Goal: Information Seeking & Learning: Learn about a topic

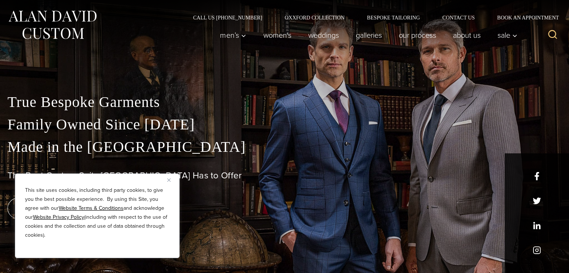
click at [168, 179] on img "Close" at bounding box center [168, 180] width 3 height 3
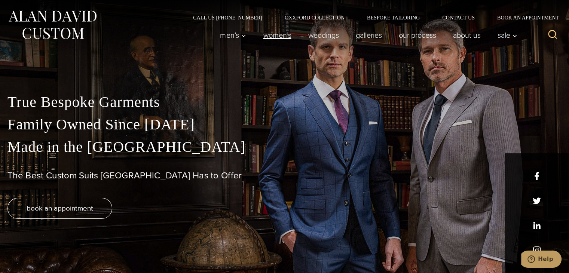
click at [276, 37] on link "Women’s" at bounding box center [277, 35] width 45 height 15
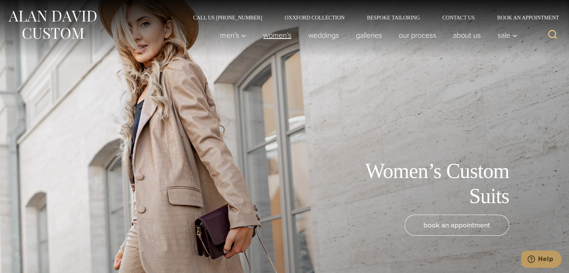
click at [285, 34] on link "Women’s" at bounding box center [277, 35] width 45 height 15
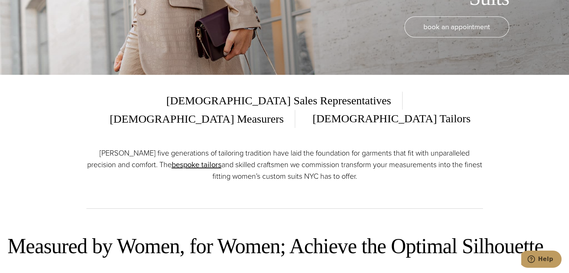
scroll to position [187, 0]
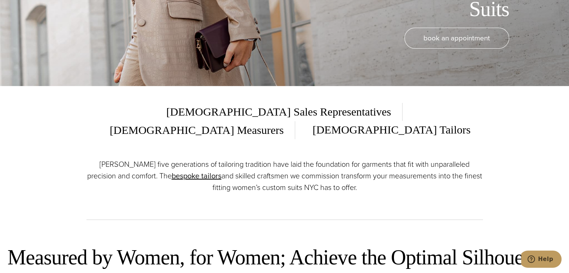
click at [295, 121] on span "[DEMOGRAPHIC_DATA] Measurers" at bounding box center [196, 130] width 197 height 18
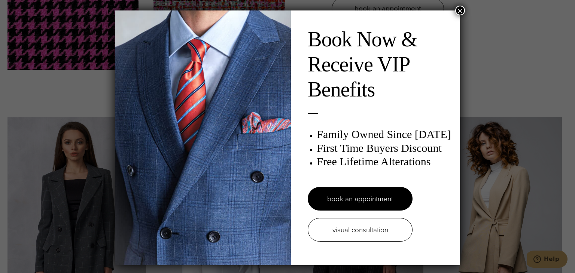
scroll to position [0, 0]
